Goal: Transaction & Acquisition: Download file/media

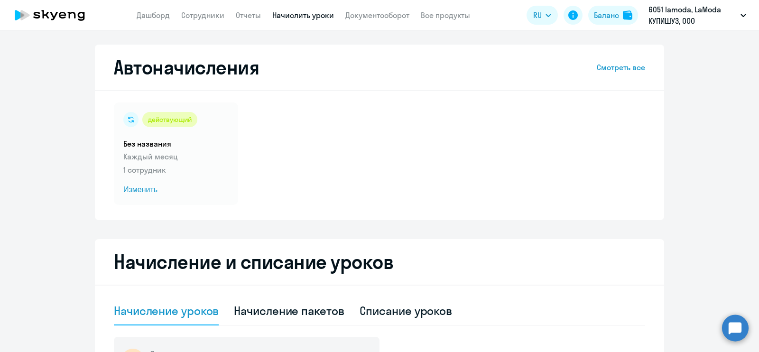
select select "10"
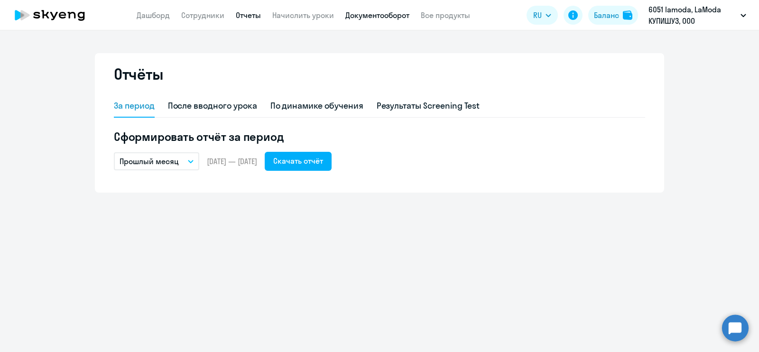
click at [375, 17] on link "Документооборот" at bounding box center [377, 14] width 64 height 9
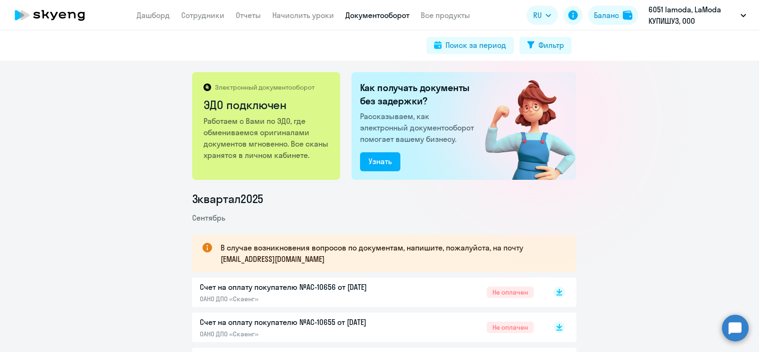
scroll to position [138, 0]
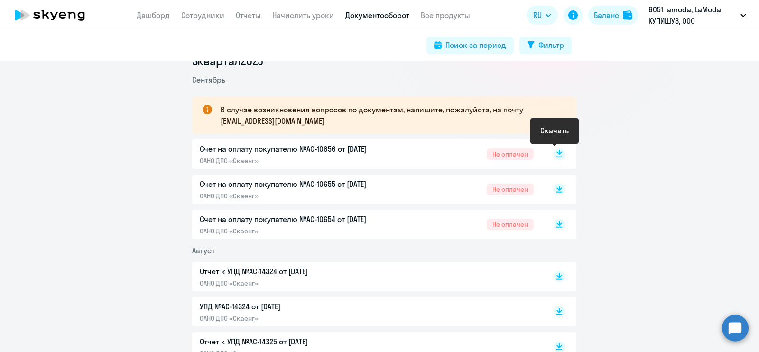
click at [557, 153] on icon at bounding box center [560, 152] width 6 height 5
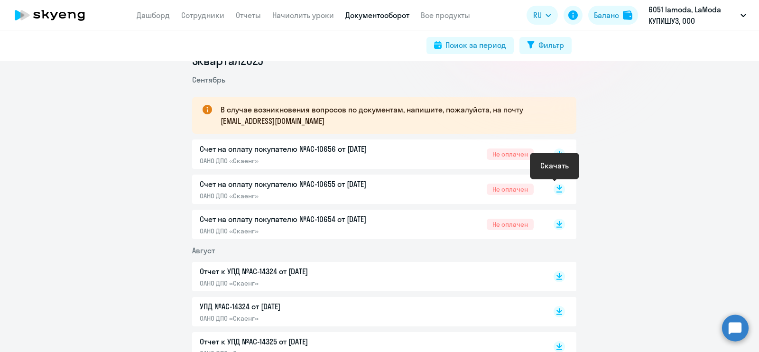
click at [555, 189] on rect at bounding box center [559, 189] width 11 height 11
click at [554, 224] on rect at bounding box center [559, 224] width 11 height 11
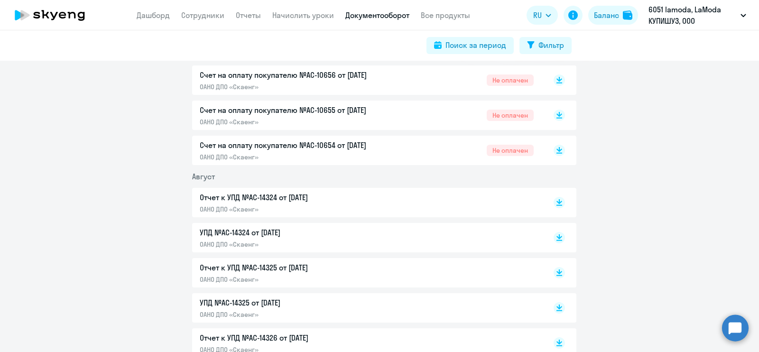
scroll to position [0, 0]
